Goal: Information Seeking & Learning: Learn about a topic

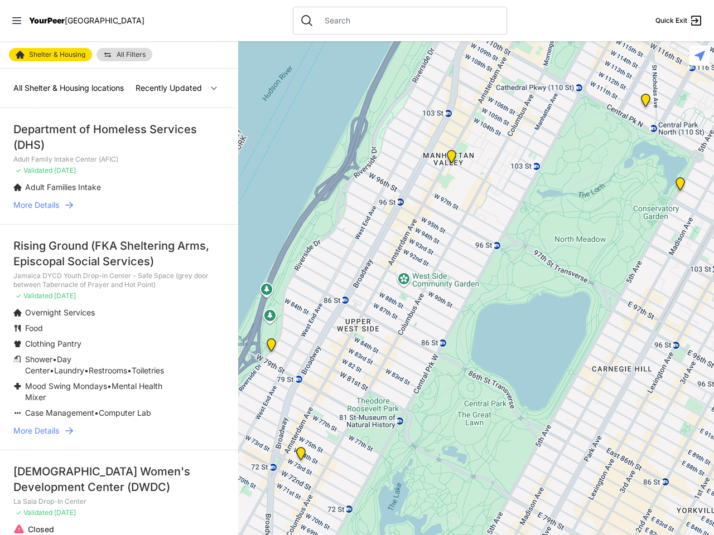
click at [17, 21] on icon at bounding box center [16, 20] width 9 height 7
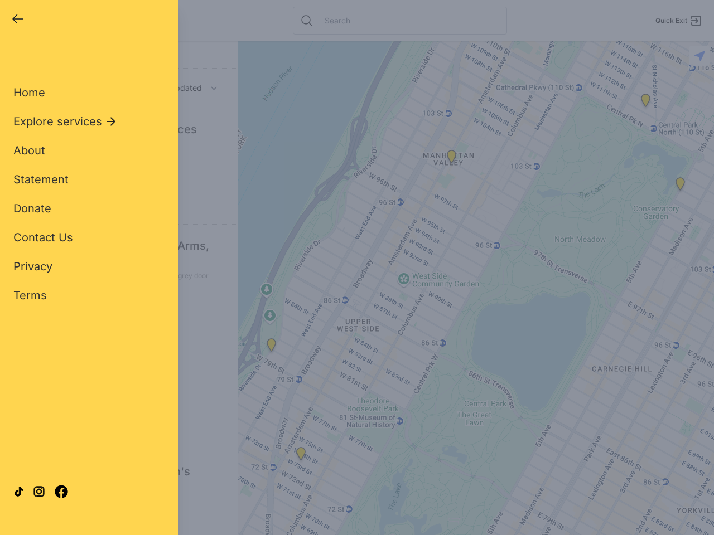
click at [476, 288] on div "Close panel YourPeer [GEOGRAPHIC_DATA] Quick Exit Single Adult Families Soup Ki…" at bounding box center [357, 267] width 714 height 535
click at [271, 347] on div "Close panel YourPeer [GEOGRAPHIC_DATA] Quick Exit Single Adult Families Soup Ki…" at bounding box center [357, 267] width 714 height 535
click at [301, 456] on div "Close panel YourPeer [GEOGRAPHIC_DATA] Quick Exit Single Adult Families Soup Ki…" at bounding box center [357, 267] width 714 height 535
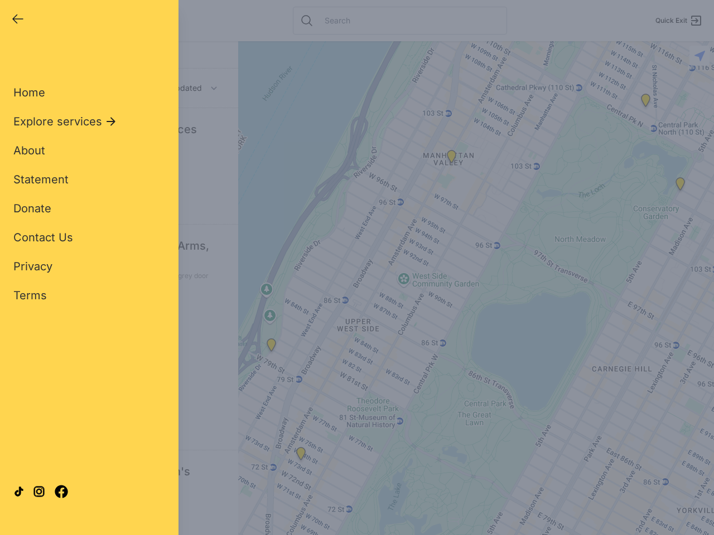
click at [451, 159] on div "Close panel YourPeer [GEOGRAPHIC_DATA] Quick Exit Single Adult Families Soup Ki…" at bounding box center [357, 267] width 714 height 535
click at [680, 186] on div "Close panel YourPeer [GEOGRAPHIC_DATA] Quick Exit Single Adult Families Soup Ki…" at bounding box center [357, 267] width 714 height 535
click at [645, 103] on div "Close panel YourPeer [GEOGRAPHIC_DATA] Quick Exit Single Adult Families Soup Ki…" at bounding box center [357, 267] width 714 height 535
click at [699, 56] on div "Close panel YourPeer [GEOGRAPHIC_DATA] Quick Exit Single Adult Families Soup Ki…" at bounding box center [357, 267] width 714 height 535
